Goal: Information Seeking & Learning: Understand process/instructions

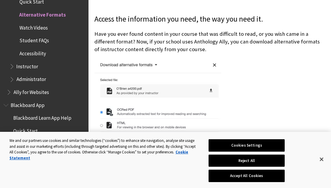
scroll to position [126, 0]
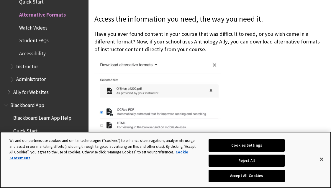
click at [244, 177] on button "Accept All Cookies" at bounding box center [247, 176] width 76 height 12
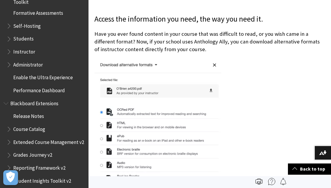
scroll to position [649, 0]
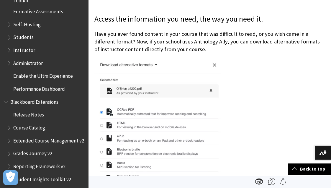
click at [31, 32] on span "Students" at bounding box center [23, 36] width 20 height 8
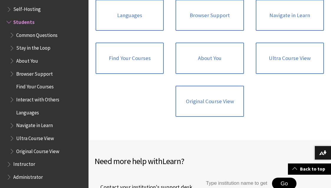
scroll to position [662, 0]
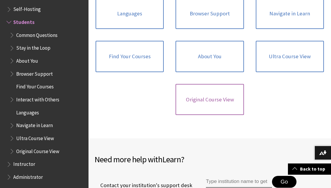
click at [201, 98] on link "Original Course View" at bounding box center [210, 99] width 68 height 31
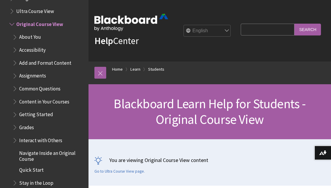
click at [272, 26] on input "Search Query" at bounding box center [268, 30] width 54 height 12
type input "submission"
click at [315, 28] on input "Search" at bounding box center [308, 30] width 27 height 12
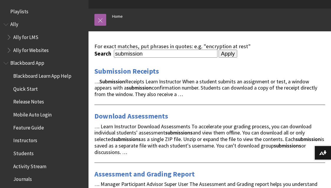
scroll to position [56, 0]
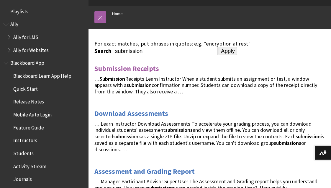
click at [142, 69] on link "Submission Receipts" at bounding box center [127, 68] width 65 height 9
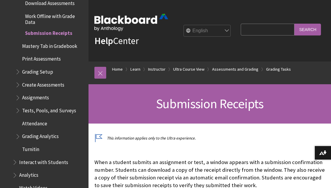
click at [262, 30] on input "Search Query" at bounding box center [268, 30] width 54 height 12
